Goal: Information Seeking & Learning: Learn about a topic

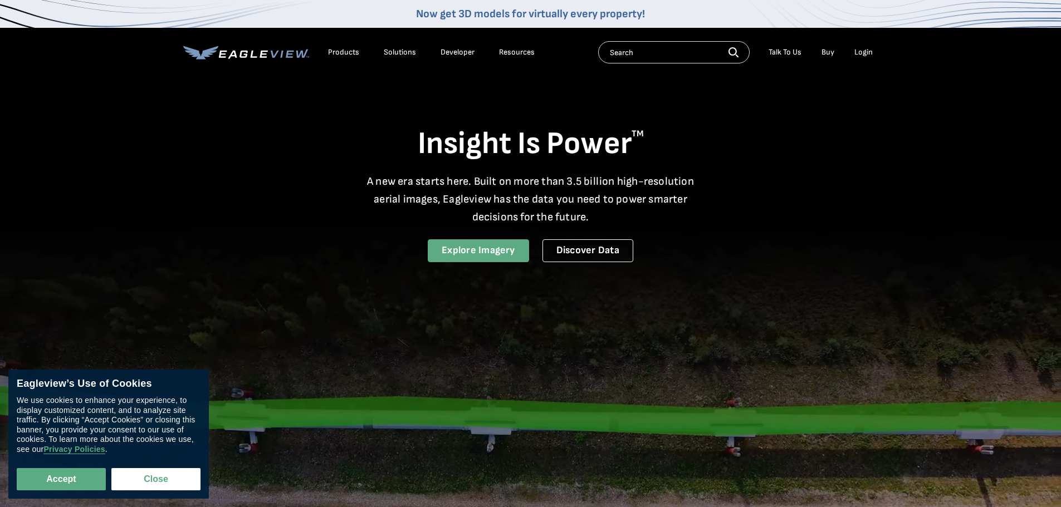
click at [477, 251] on link "Explore Imagery" at bounding box center [478, 250] width 101 height 23
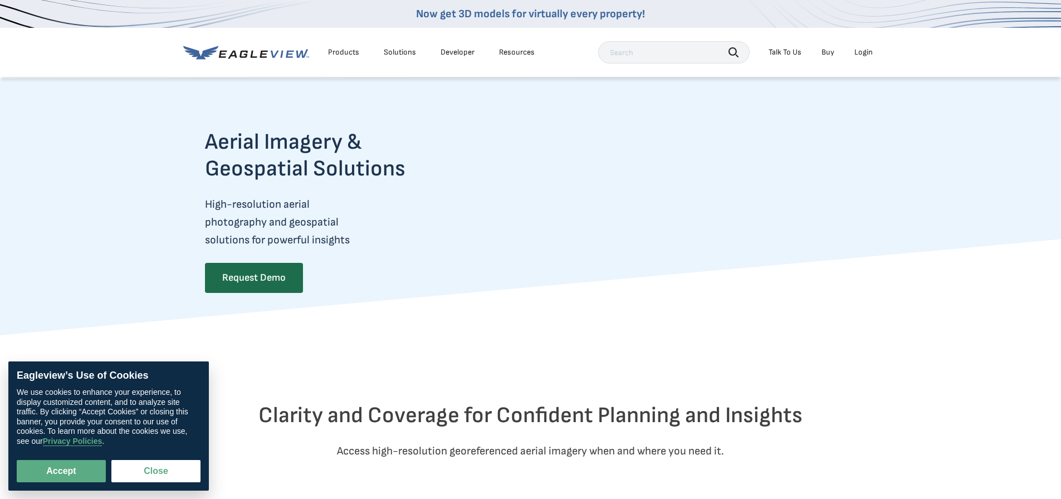
click at [337, 45] on li "Products" at bounding box center [343, 52] width 42 height 17
click at [340, 50] on div "Products" at bounding box center [343, 52] width 31 height 10
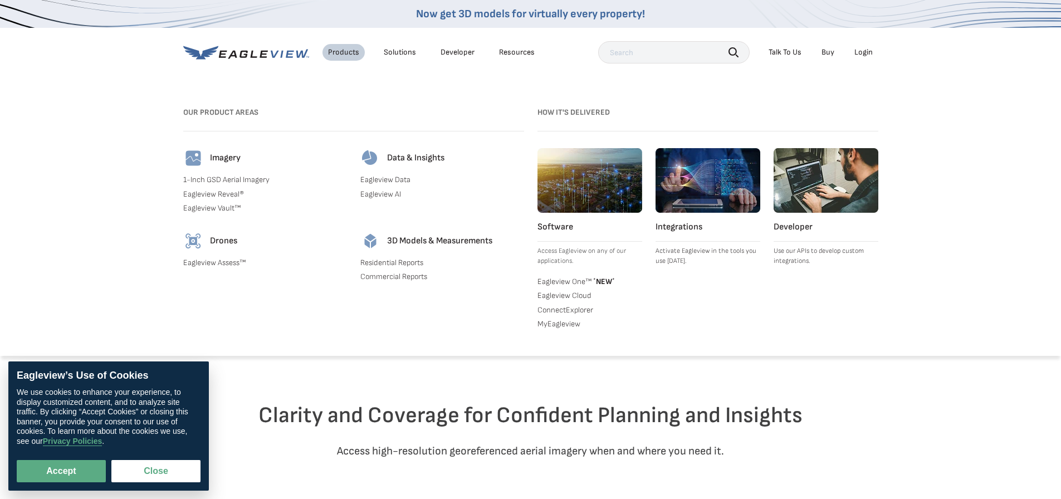
click at [232, 261] on link "Eagleview Assess™" at bounding box center [265, 263] width 164 height 10
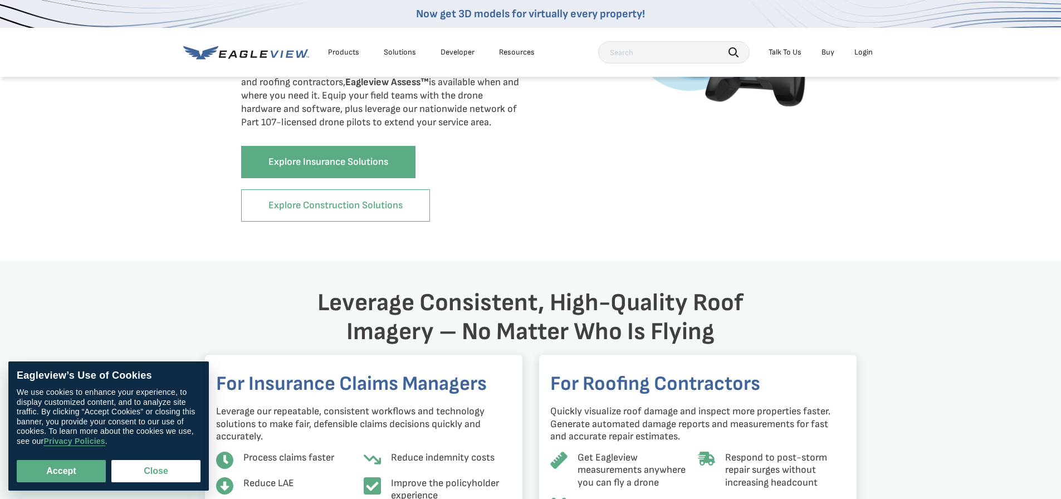
scroll to position [724, 0]
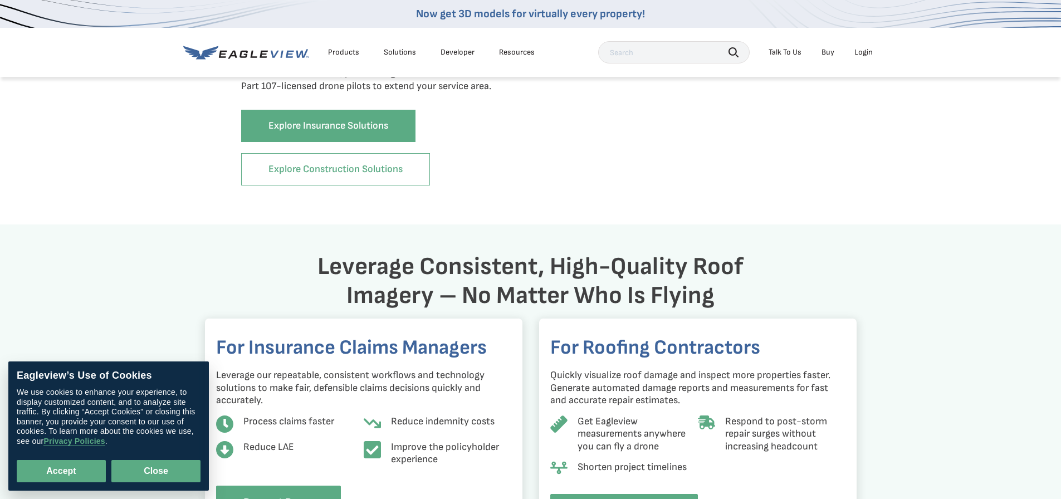
click at [176, 470] on button "Close" at bounding box center [155, 471] width 89 height 22
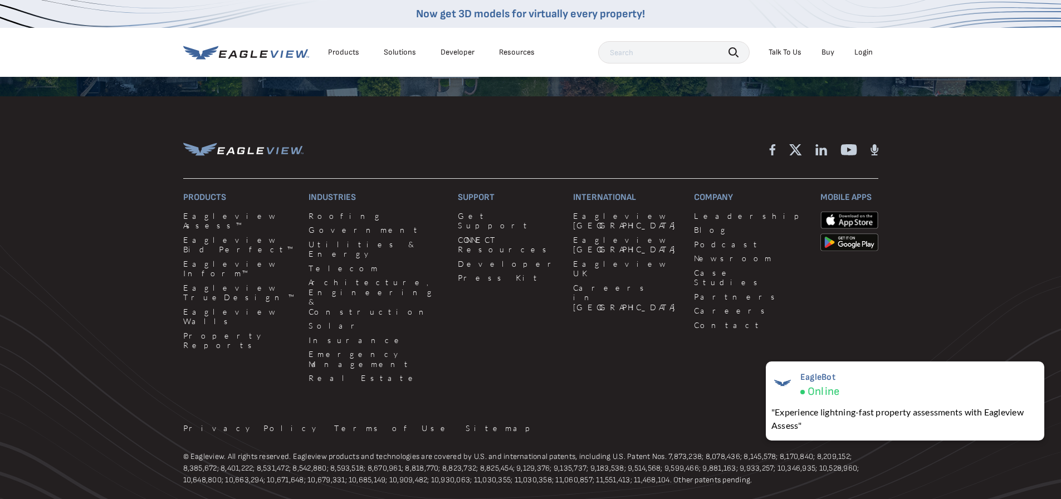
scroll to position [1392, 0]
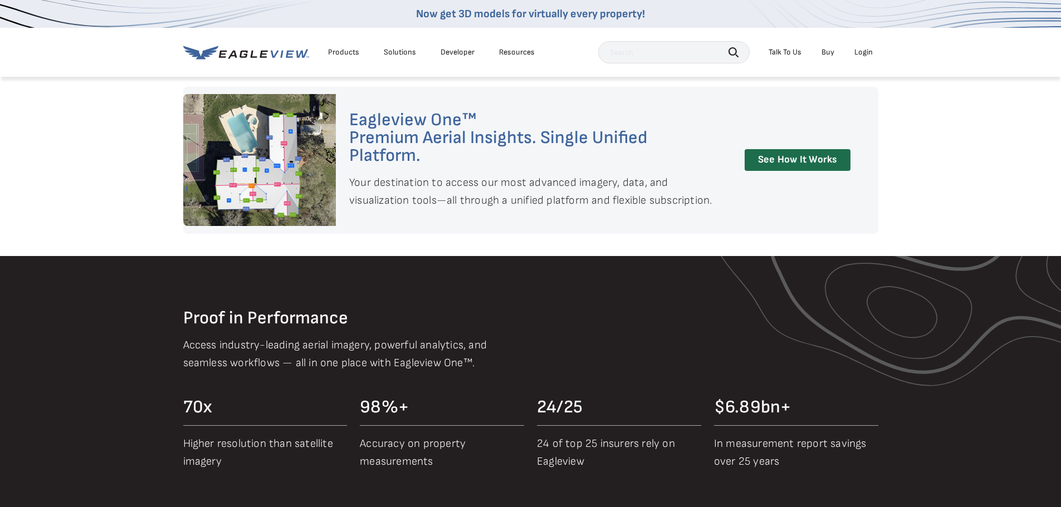
scroll to position [1002, 0]
